Goal: Task Accomplishment & Management: Manage account settings

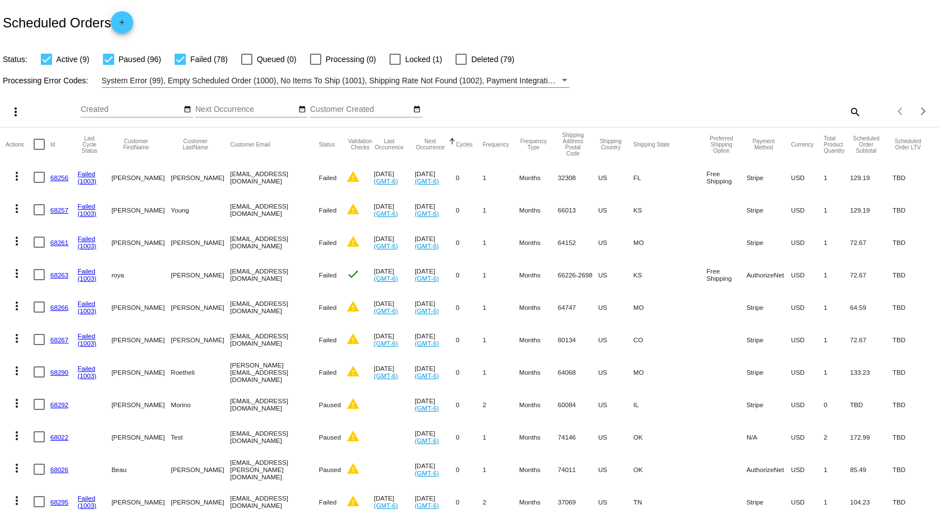
click at [438, 142] on button "Next Occurrence" at bounding box center [430, 144] width 31 height 12
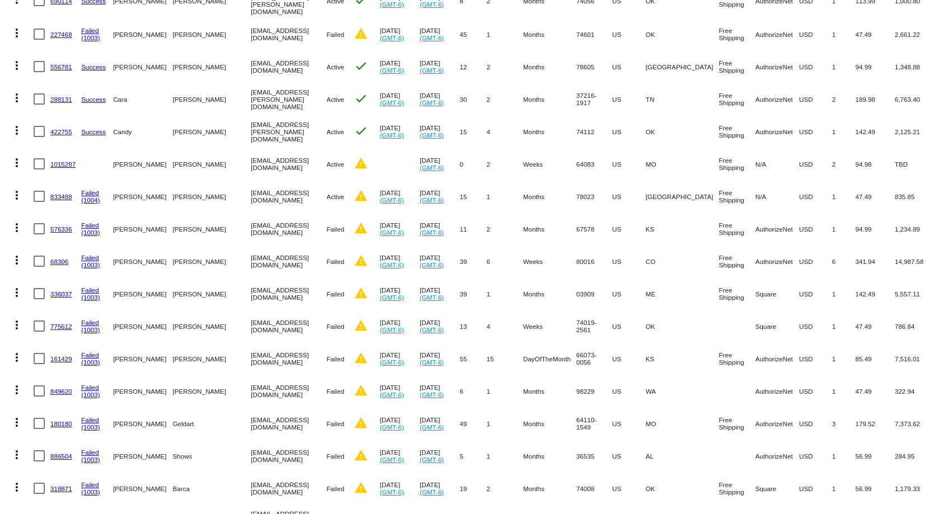
scroll to position [280, 0]
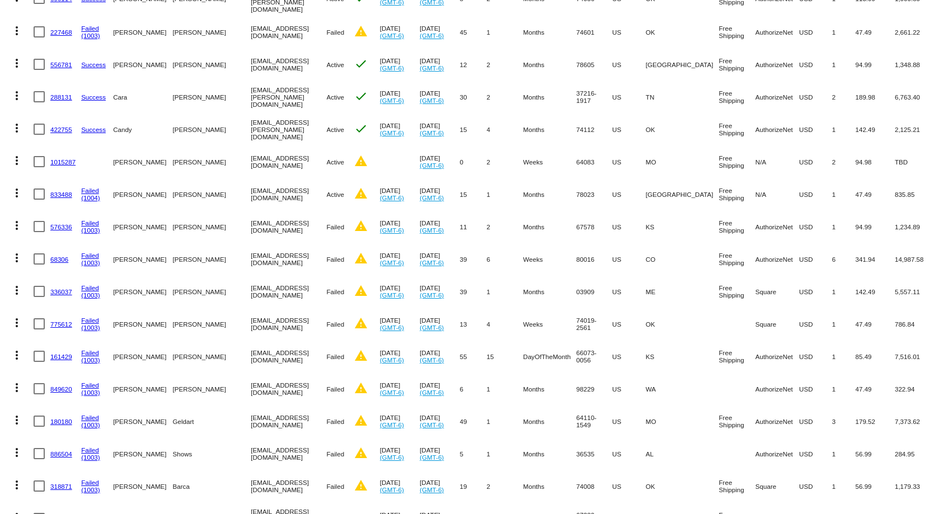
drag, startPoint x: 286, startPoint y: 253, endPoint x: 68, endPoint y: 218, distance: 220.5
click at [202, 243] on mat-cell "[PERSON_NAME]" at bounding box center [212, 259] width 78 height 32
click at [61, 256] on link "68306" at bounding box center [59, 259] width 18 height 7
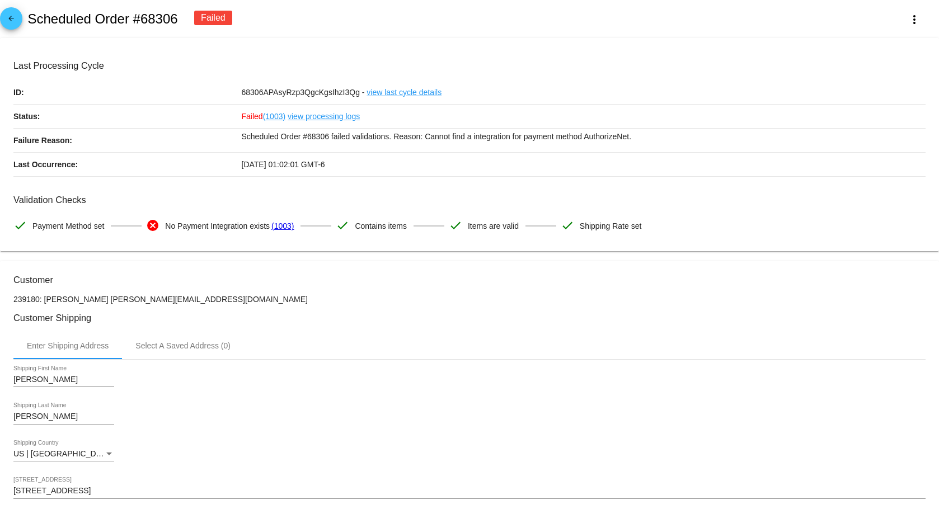
click at [60, 379] on input "[PERSON_NAME]" at bounding box center [63, 379] width 101 height 9
type input "c"
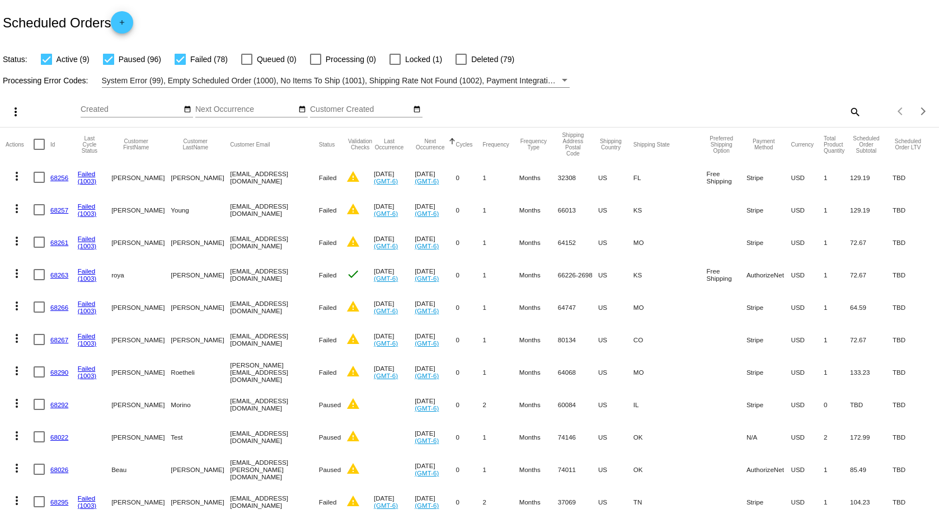
click at [442, 141] on button "Next Occurrence" at bounding box center [430, 144] width 31 height 12
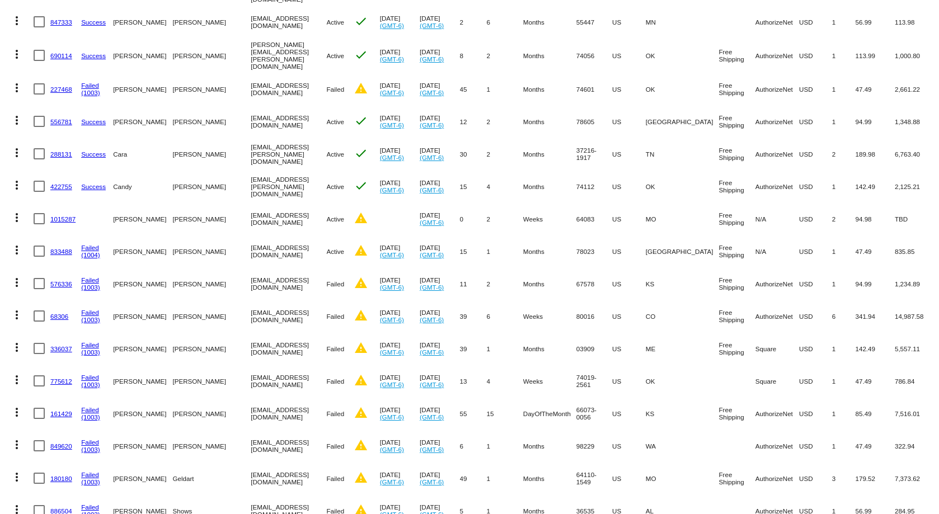
scroll to position [224, 0]
drag, startPoint x: 116, startPoint y: 312, endPoint x: 311, endPoint y: 316, distance: 195.3
click at [311, 316] on mat-row "more_vert 68306 Failed (1003) [PERSON_NAME] [EMAIL_ADDRESS][DOMAIN_NAME] Failed…" at bounding box center [470, 315] width 928 height 32
copy mat-row "[PERSON_NAME] [EMAIL_ADDRESS][DOMAIN_NAME]"
drag, startPoint x: 113, startPoint y: 277, endPoint x: 315, endPoint y: 280, distance: 202.0
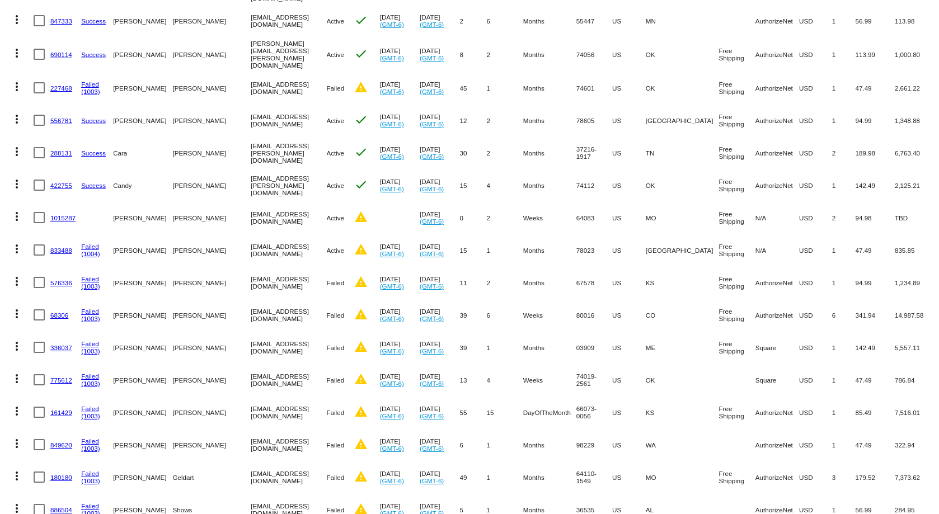
click at [315, 280] on mat-row "more_vert 576336 Failed (1003) [PERSON_NAME] [EMAIL_ADDRESS][DOMAIN_NAME] Faile…" at bounding box center [470, 282] width 928 height 32
click at [206, 275] on mat-cell "[PERSON_NAME]" at bounding box center [212, 282] width 78 height 32
drag, startPoint x: 115, startPoint y: 278, endPoint x: 193, endPoint y: 274, distance: 78.4
click at [216, 277] on mat-row "more_vert 576336 Failed (1003) [PERSON_NAME] [EMAIL_ADDRESS][DOMAIN_NAME] Faile…" at bounding box center [470, 282] width 928 height 32
click at [140, 266] on mat-cell "[PERSON_NAME]" at bounding box center [142, 282] width 59 height 32
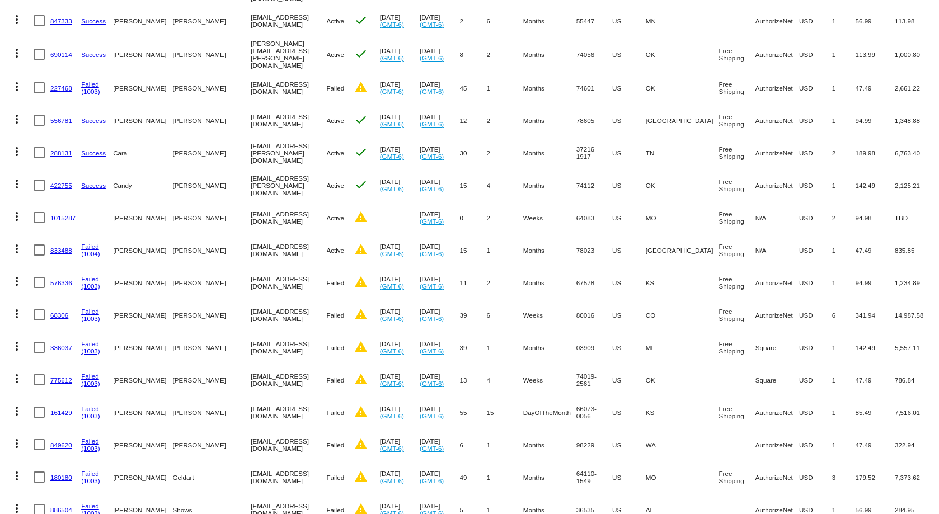
drag, startPoint x: 118, startPoint y: 276, endPoint x: 300, endPoint y: 283, distance: 183.1
click at [300, 283] on mat-row "more_vert 576336 Failed (1003) [PERSON_NAME] [EMAIL_ADDRESS][DOMAIN_NAME] Faile…" at bounding box center [470, 282] width 928 height 32
copy mat-row "[PERSON_NAME] [EMAIL_ADDRESS][DOMAIN_NAME]"
click at [127, 266] on mat-cell "[PERSON_NAME]" at bounding box center [142, 282] width 59 height 32
drag, startPoint x: 142, startPoint y: 275, endPoint x: 177, endPoint y: 279, distance: 35.5
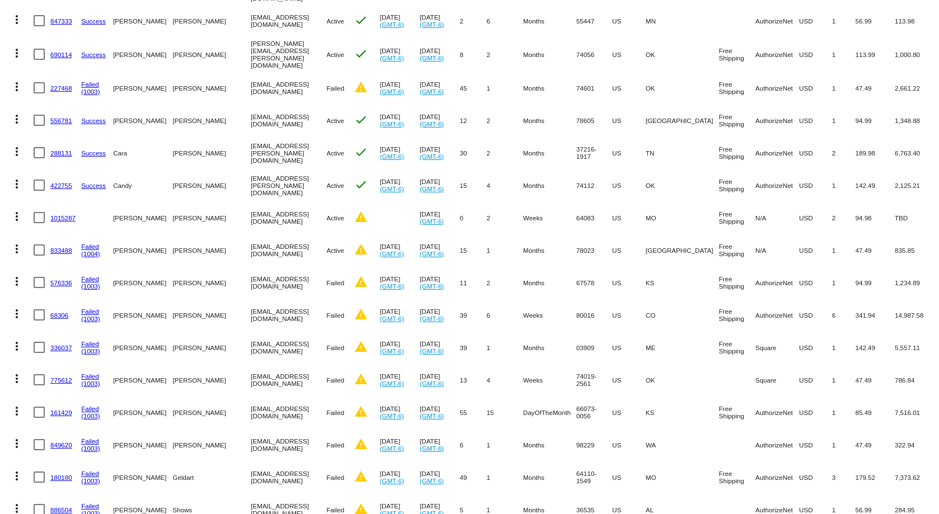
click at [177, 279] on mat-row "more_vert 576336 Failed (1003) [PERSON_NAME] [EMAIL_ADDRESS][DOMAIN_NAME] Faile…" at bounding box center [470, 282] width 928 height 32
click at [173, 269] on mat-cell "[PERSON_NAME]" at bounding box center [212, 282] width 78 height 32
drag, startPoint x: 116, startPoint y: 279, endPoint x: 190, endPoint y: 277, distance: 73.3
click at [190, 277] on mat-row "more_vert 576336 Failed (1003) [PERSON_NAME] [EMAIL_ADDRESS][DOMAIN_NAME] Faile…" at bounding box center [470, 282] width 928 height 32
copy mat-row "[PERSON_NAME]"
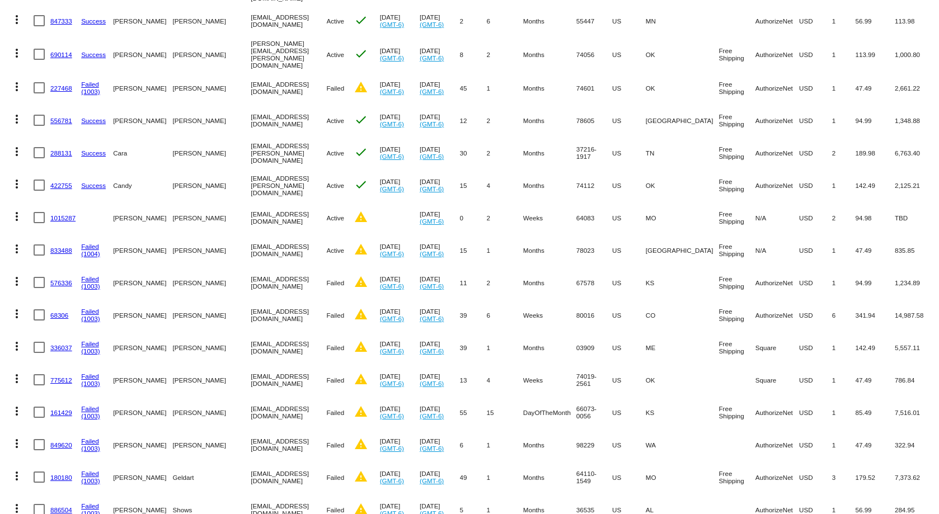
click at [251, 276] on mat-cell "[EMAIL_ADDRESS][DOMAIN_NAME]" at bounding box center [289, 282] width 76 height 32
copy mat-cell "[EMAIL_ADDRESS][DOMAIN_NAME]"
drag, startPoint x: 114, startPoint y: 307, endPoint x: 177, endPoint y: 311, distance: 63.9
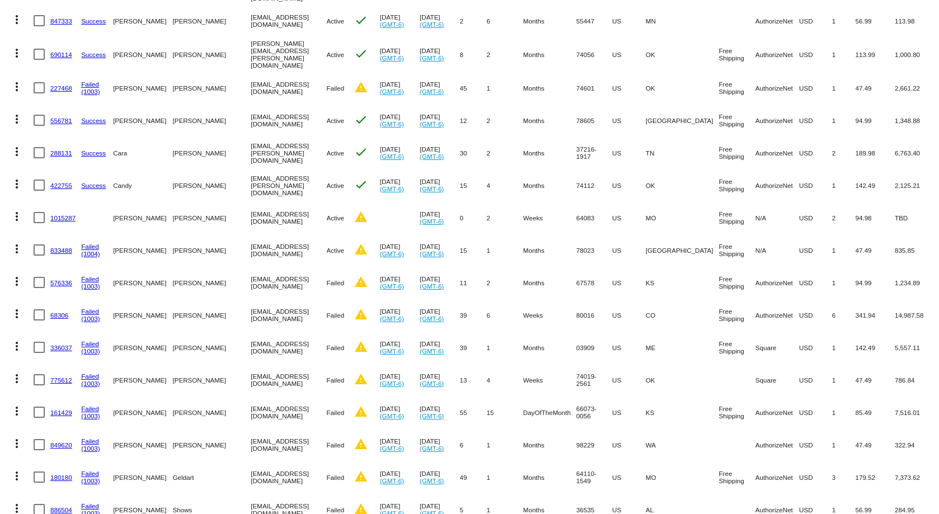
click at [177, 311] on mat-row "more_vert 68306 Failed (1003) [PERSON_NAME] [EMAIL_ADDRESS][DOMAIN_NAME] Failed…" at bounding box center [470, 315] width 928 height 32
click at [189, 311] on mat-cell "[PERSON_NAME]" at bounding box center [212, 315] width 78 height 32
drag, startPoint x: 116, startPoint y: 311, endPoint x: 185, endPoint y: 307, distance: 68.9
click at [185, 307] on mat-row "more_vert 68306 Failed (1003) [PERSON_NAME] [EMAIL_ADDRESS][DOMAIN_NAME] Failed…" at bounding box center [470, 315] width 928 height 32
copy mat-row "[PERSON_NAME]"
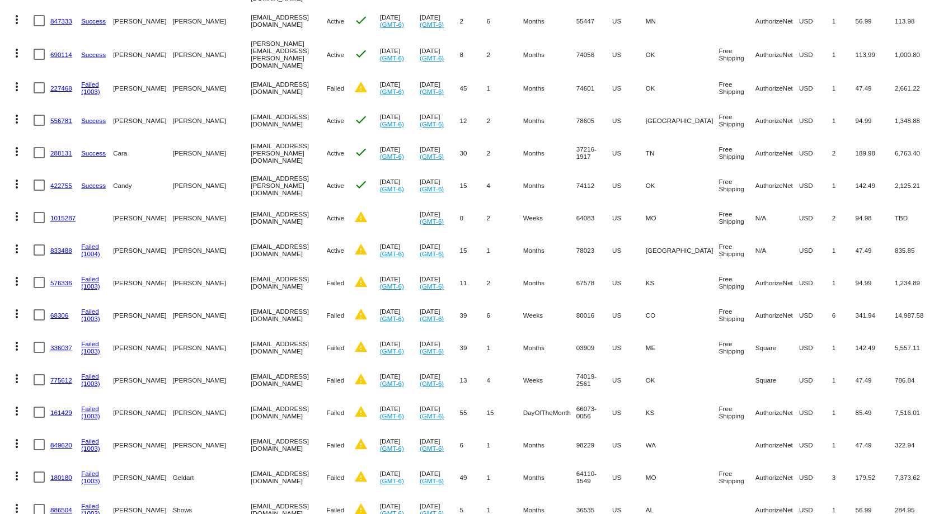
click at [274, 301] on mat-cell "[EMAIL_ADDRESS][DOMAIN_NAME]" at bounding box center [289, 315] width 76 height 32
drag, startPoint x: 218, startPoint y: 309, endPoint x: 305, endPoint y: 326, distance: 88.3
click at [305, 326] on mat-cell "[EMAIL_ADDRESS][DOMAIN_NAME]" at bounding box center [289, 315] width 76 height 32
click at [216, 313] on mat-cell "[PERSON_NAME]" at bounding box center [212, 315] width 78 height 32
drag, startPoint x: 219, startPoint y: 310, endPoint x: 291, endPoint y: 315, distance: 71.8
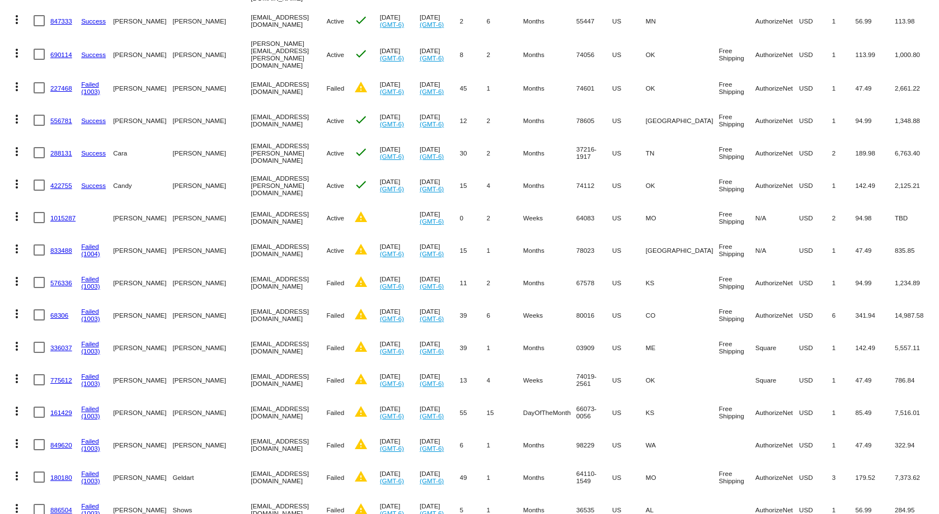
click at [291, 315] on mat-row "more_vert 68306 Failed (1003) [PERSON_NAME] [EMAIL_ADDRESS][DOMAIN_NAME] Failed…" at bounding box center [470, 315] width 928 height 32
copy mat-row "[EMAIL_ADDRESS][DOMAIN_NAME]"
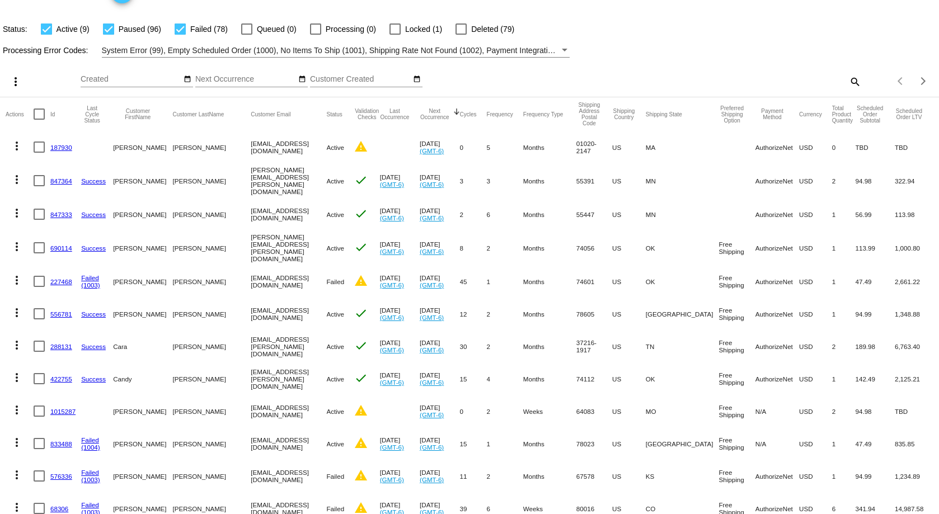
scroll to position [56, 0]
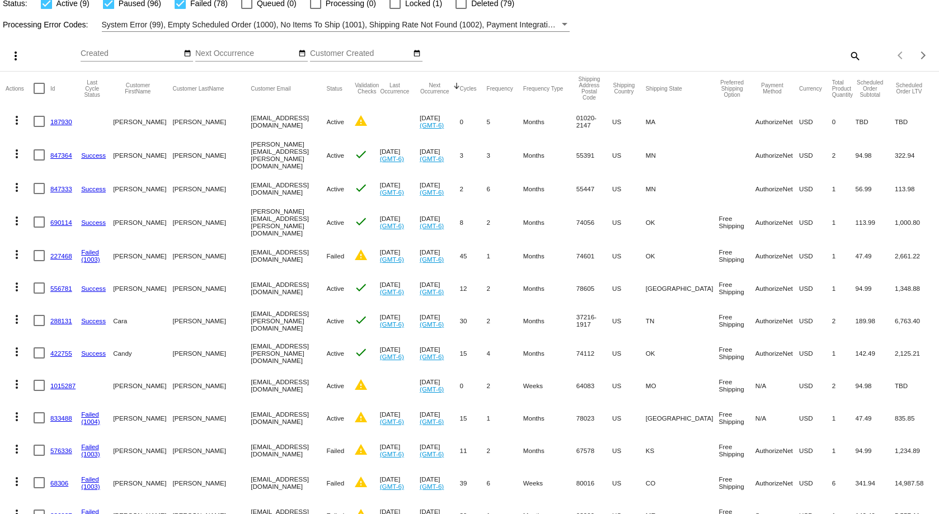
click at [60, 480] on link "68306" at bounding box center [59, 483] width 18 height 7
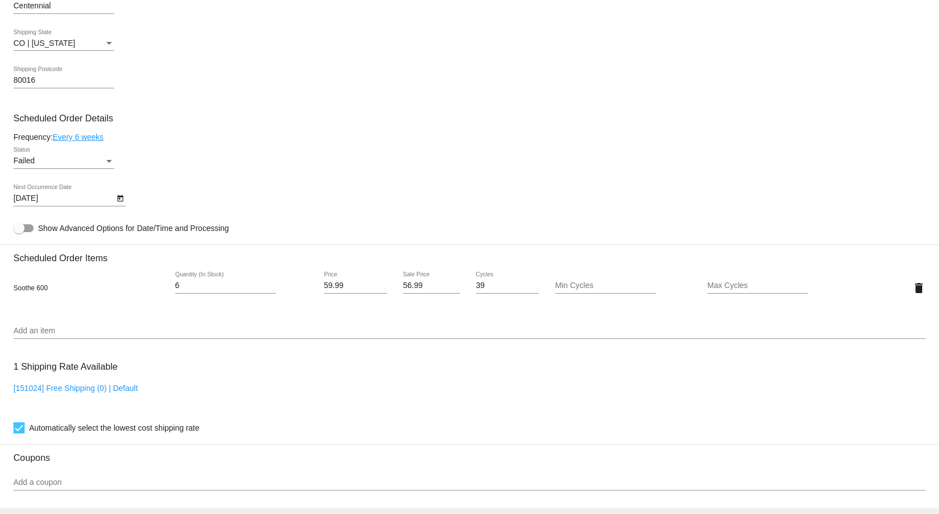
scroll to position [783, 0]
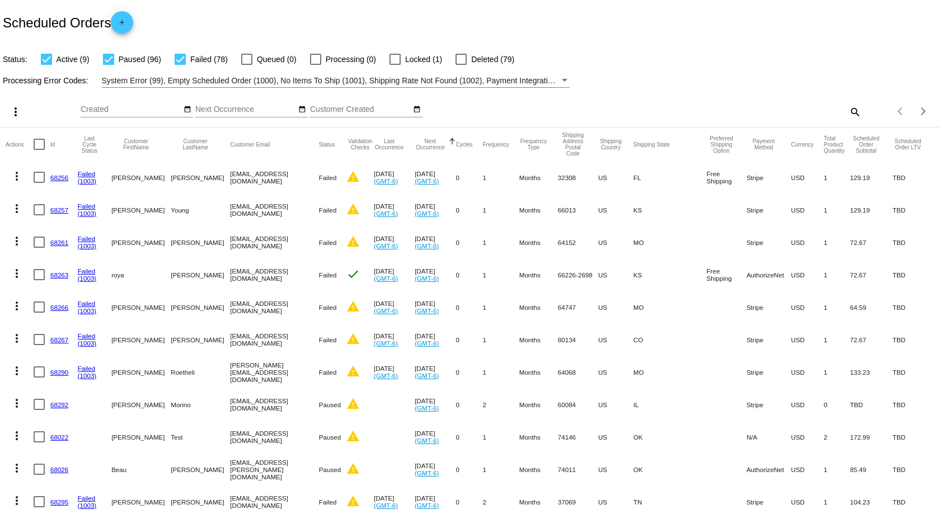
click at [445, 147] on button "Next Occurrence" at bounding box center [430, 144] width 31 height 12
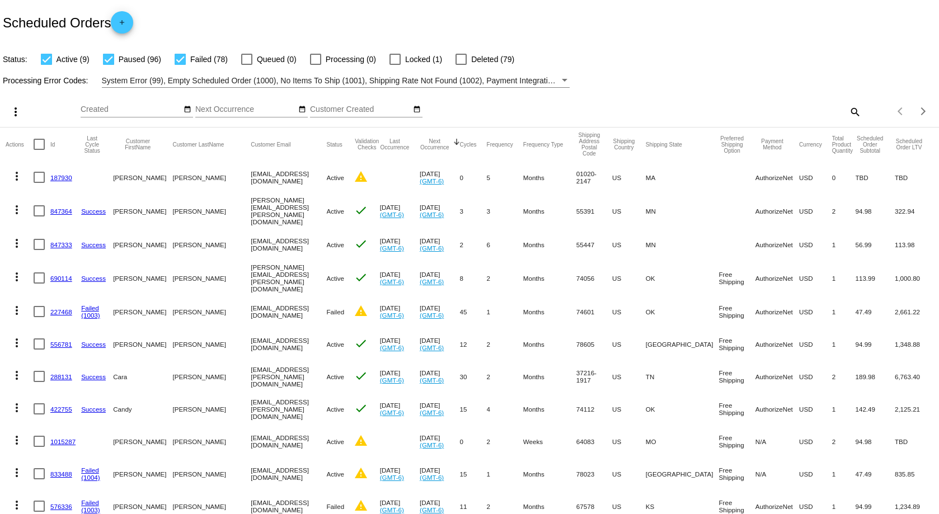
click at [57, 503] on link "576336" at bounding box center [61, 506] width 22 height 7
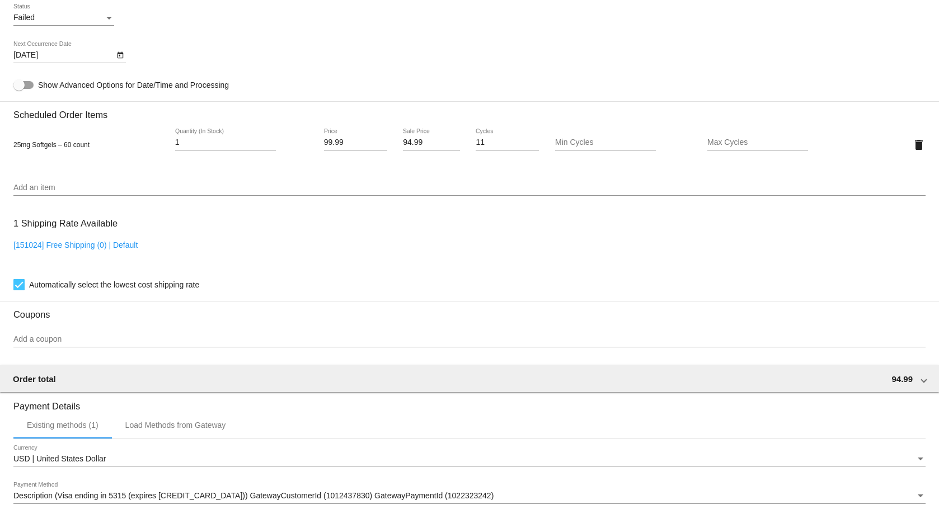
scroll to position [698, 0]
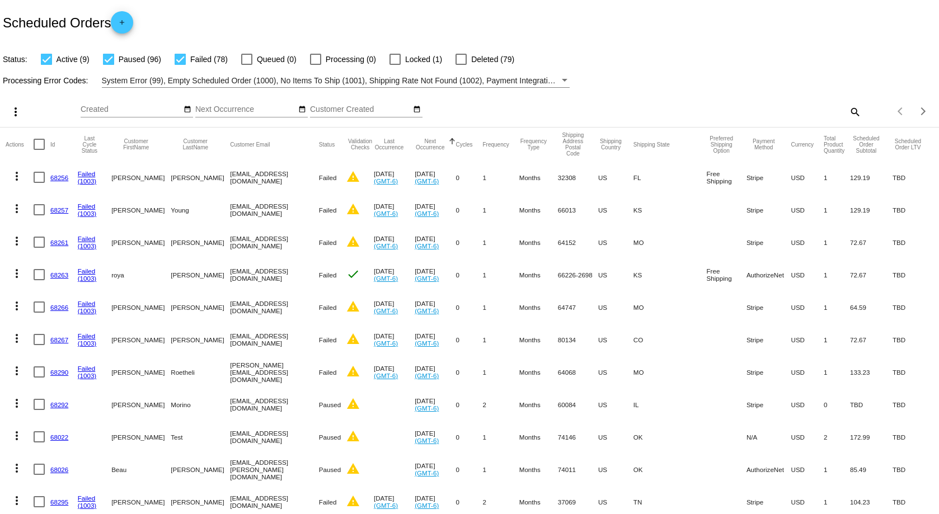
click at [443, 145] on button "Next Occurrence" at bounding box center [430, 144] width 31 height 12
